Goal: Navigation & Orientation: Find specific page/section

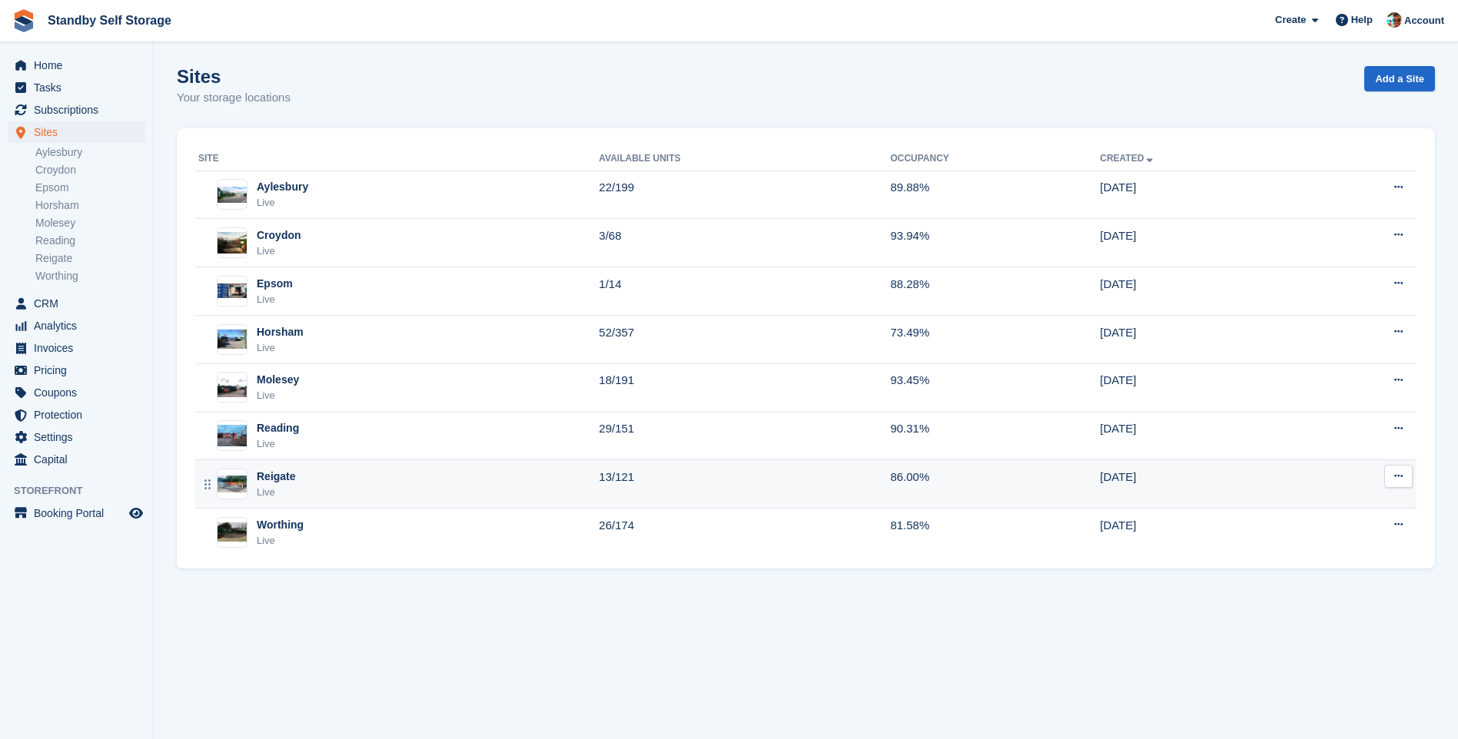
click at [271, 472] on div "Reigate" at bounding box center [276, 477] width 39 height 16
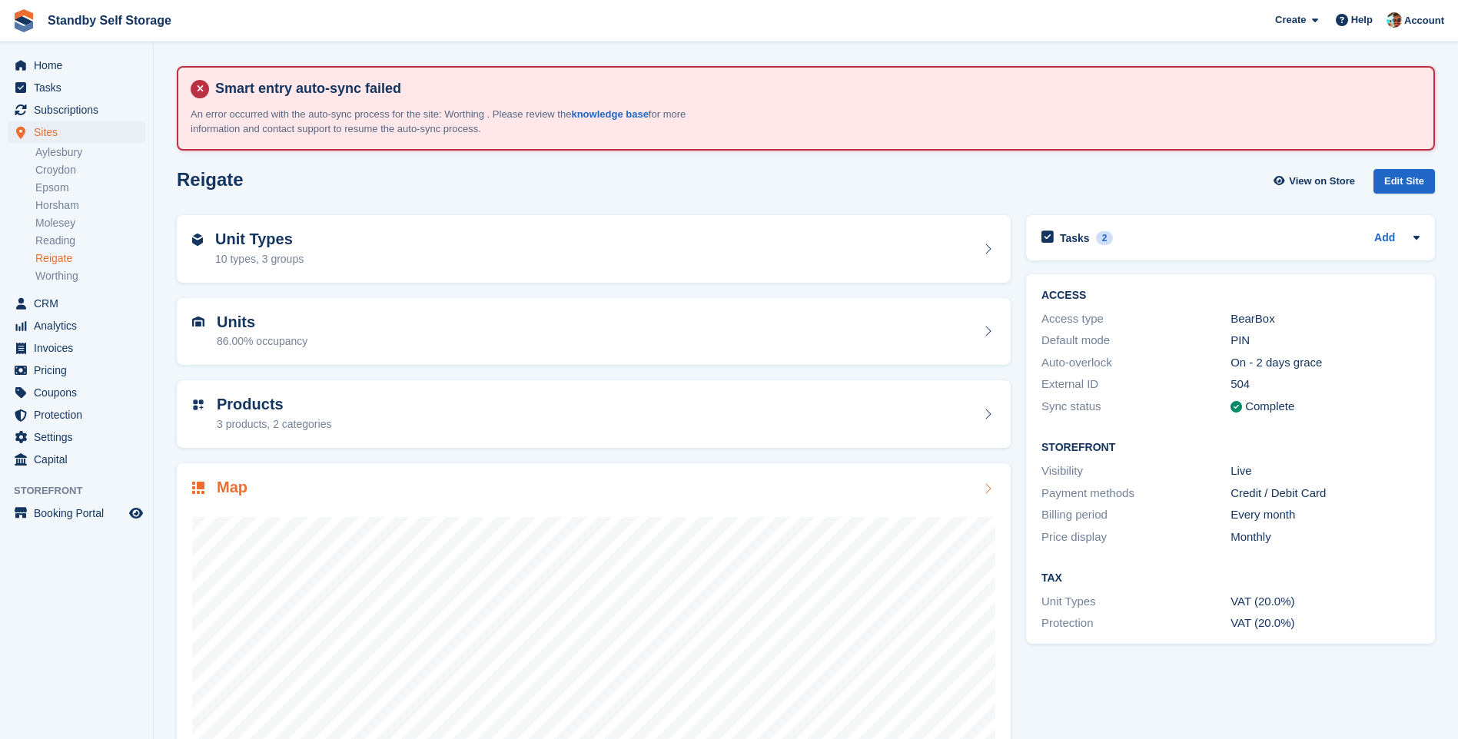
click at [981, 483] on icon at bounding box center [987, 489] width 15 height 12
